Goal: Task Accomplishment & Management: Manage account settings

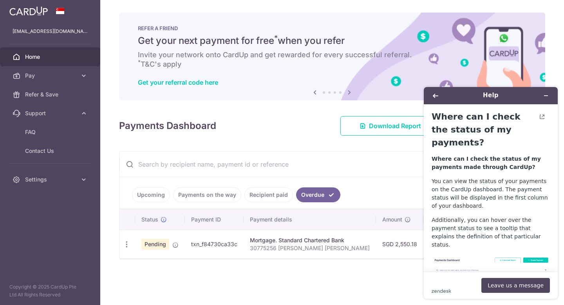
scroll to position [616, 0]
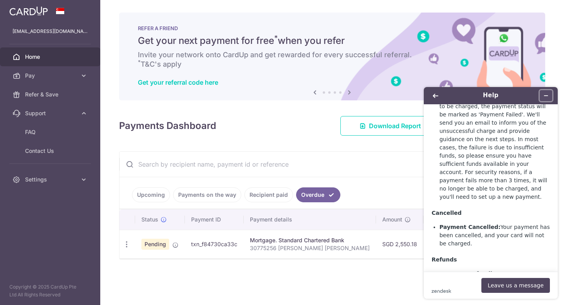
click at [549, 98] on button "Minimize widget" at bounding box center [546, 95] width 13 height 11
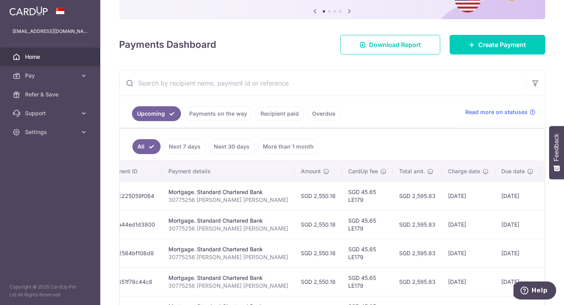
scroll to position [0, 131]
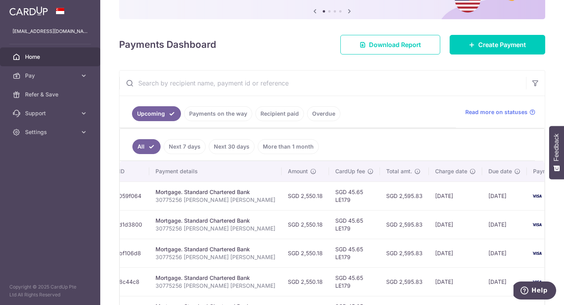
click at [279, 112] on link "Recipient paid" at bounding box center [279, 113] width 49 height 15
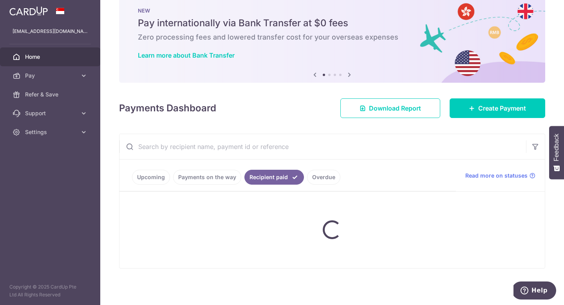
scroll to position [45, 0]
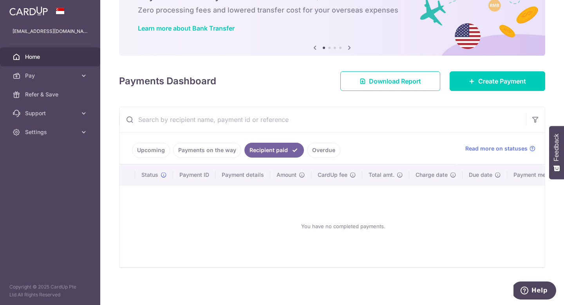
click at [209, 156] on link "Payments on the way" at bounding box center [207, 150] width 68 height 15
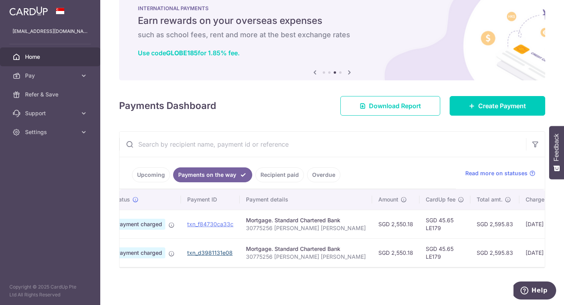
scroll to position [0, 19]
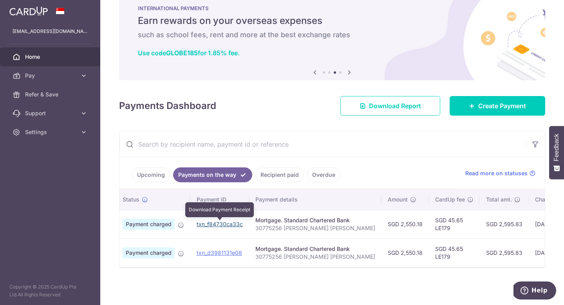
click at [220, 223] on link "txn_f84730ca33c" at bounding box center [220, 223] width 46 height 7
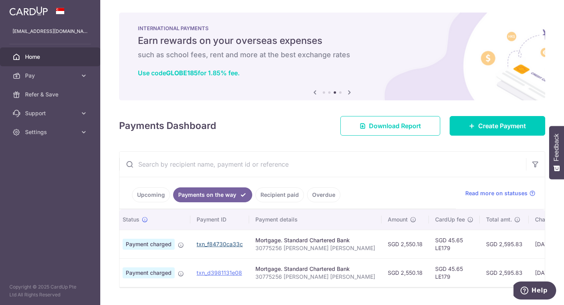
scroll to position [20, 0]
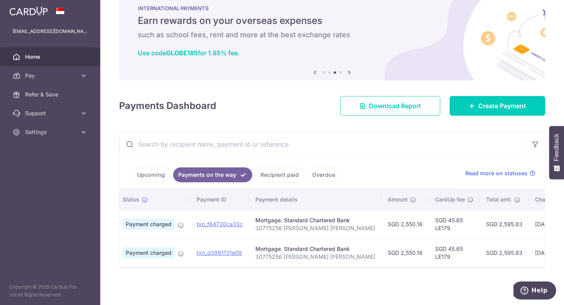
click at [40, 10] on img at bounding box center [28, 10] width 38 height 9
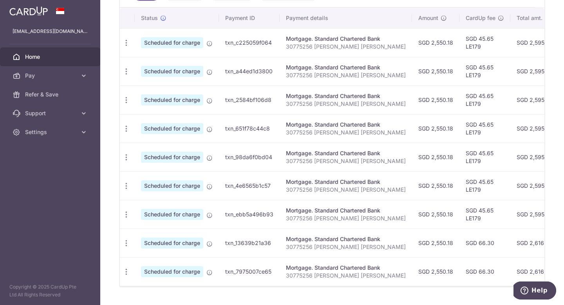
scroll to position [244, 0]
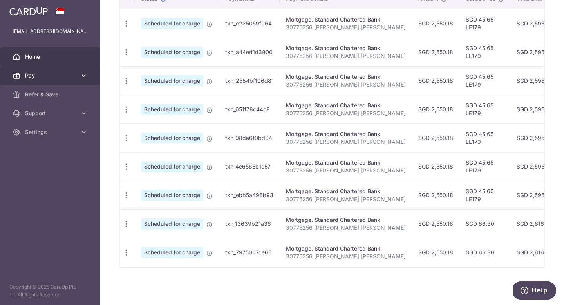
click at [50, 80] on link "Pay" at bounding box center [50, 75] width 100 height 19
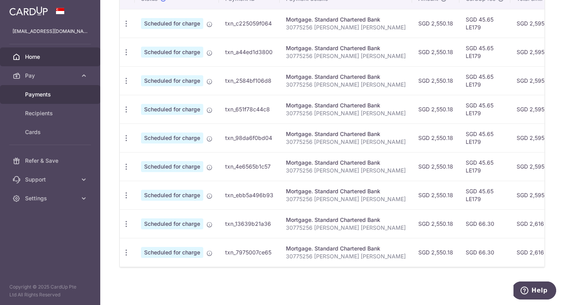
click at [43, 96] on span "Payments" at bounding box center [51, 94] width 52 height 8
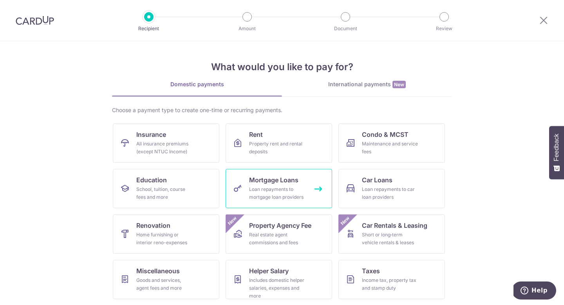
click at [292, 196] on div "Loan repayments to mortgage loan providers" at bounding box center [277, 193] width 56 height 16
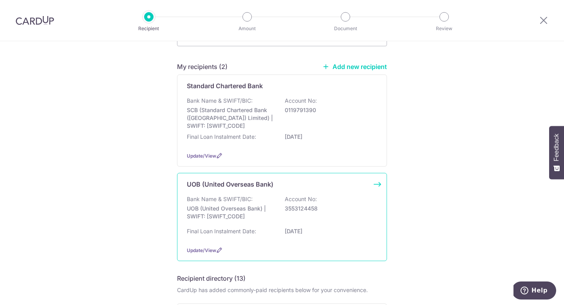
scroll to position [49, 0]
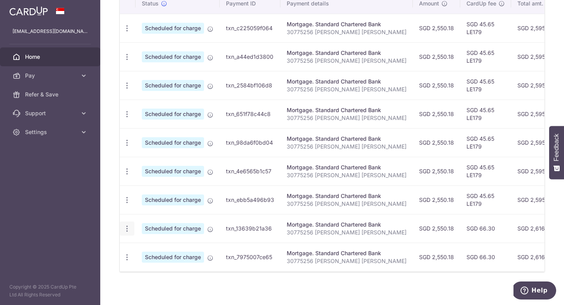
click at [126, 32] on icon "button" at bounding box center [127, 28] width 8 height 8
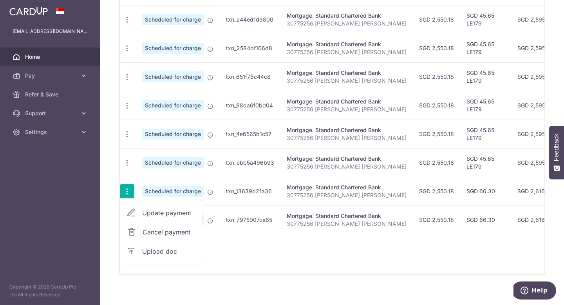
scroll to position [287, 0]
click at [166, 229] on span "Cancel payment" at bounding box center [169, 230] width 52 height 9
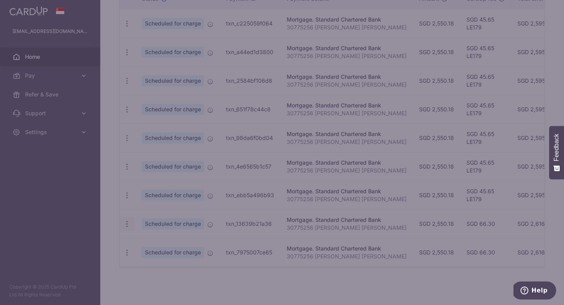
scroll to position [253, 0]
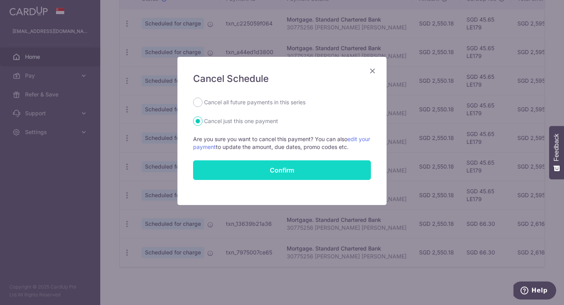
click at [281, 170] on button "Confirm" at bounding box center [282, 170] width 178 height 20
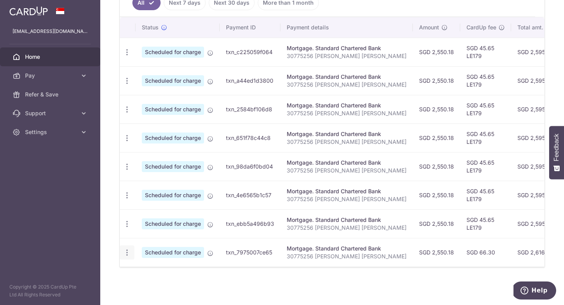
click at [127, 56] on icon "button" at bounding box center [127, 52] width 8 height 8
click at [157, 292] on span "Cancel payment" at bounding box center [169, 292] width 52 height 9
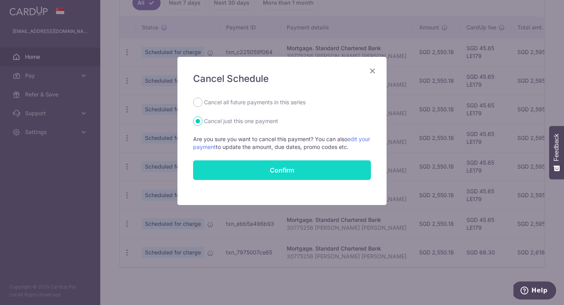
click at [271, 170] on button "Confirm" at bounding box center [282, 170] width 178 height 20
